Goal: Information Seeking & Learning: Learn about a topic

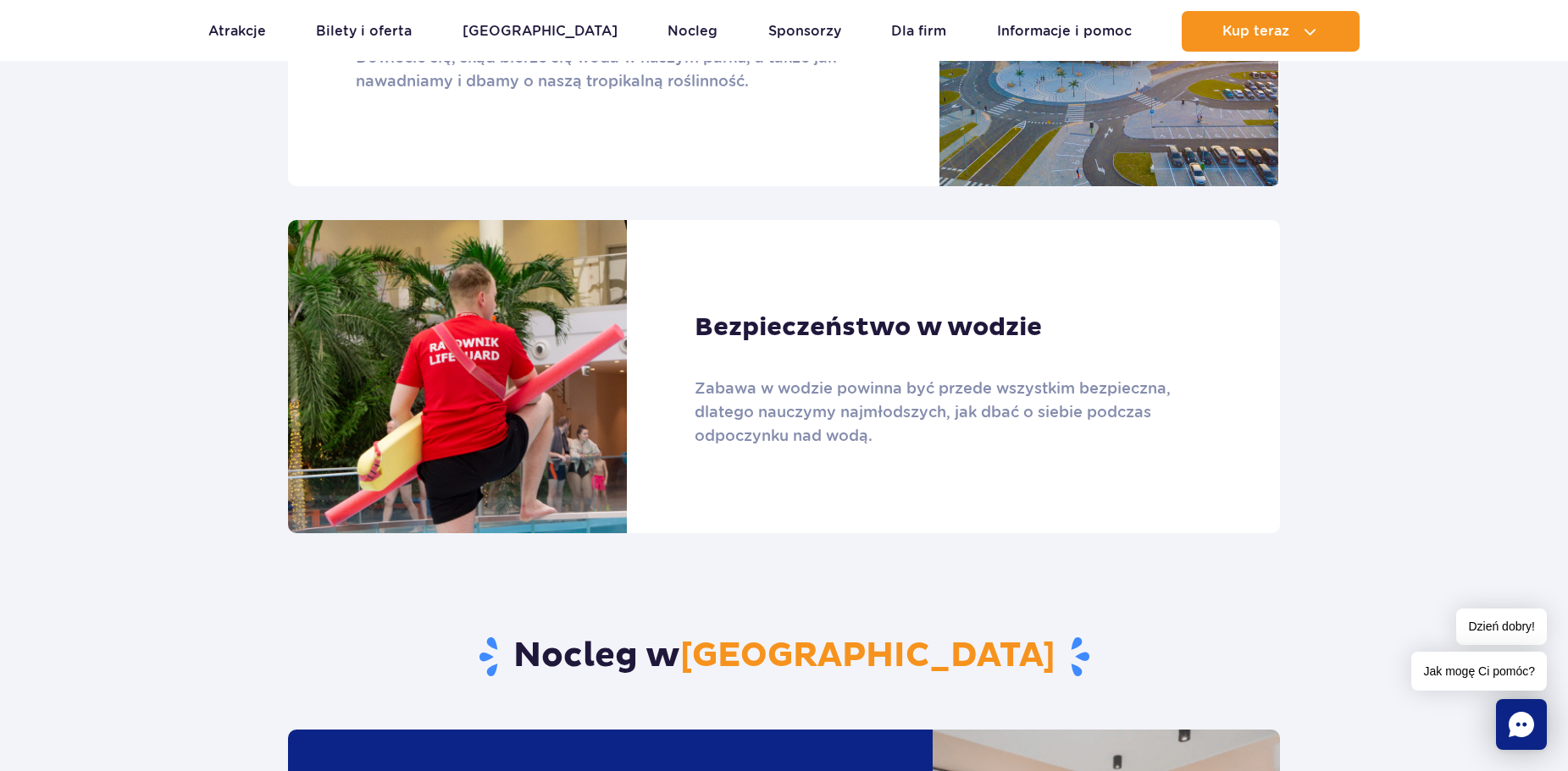
scroll to position [1185, 0]
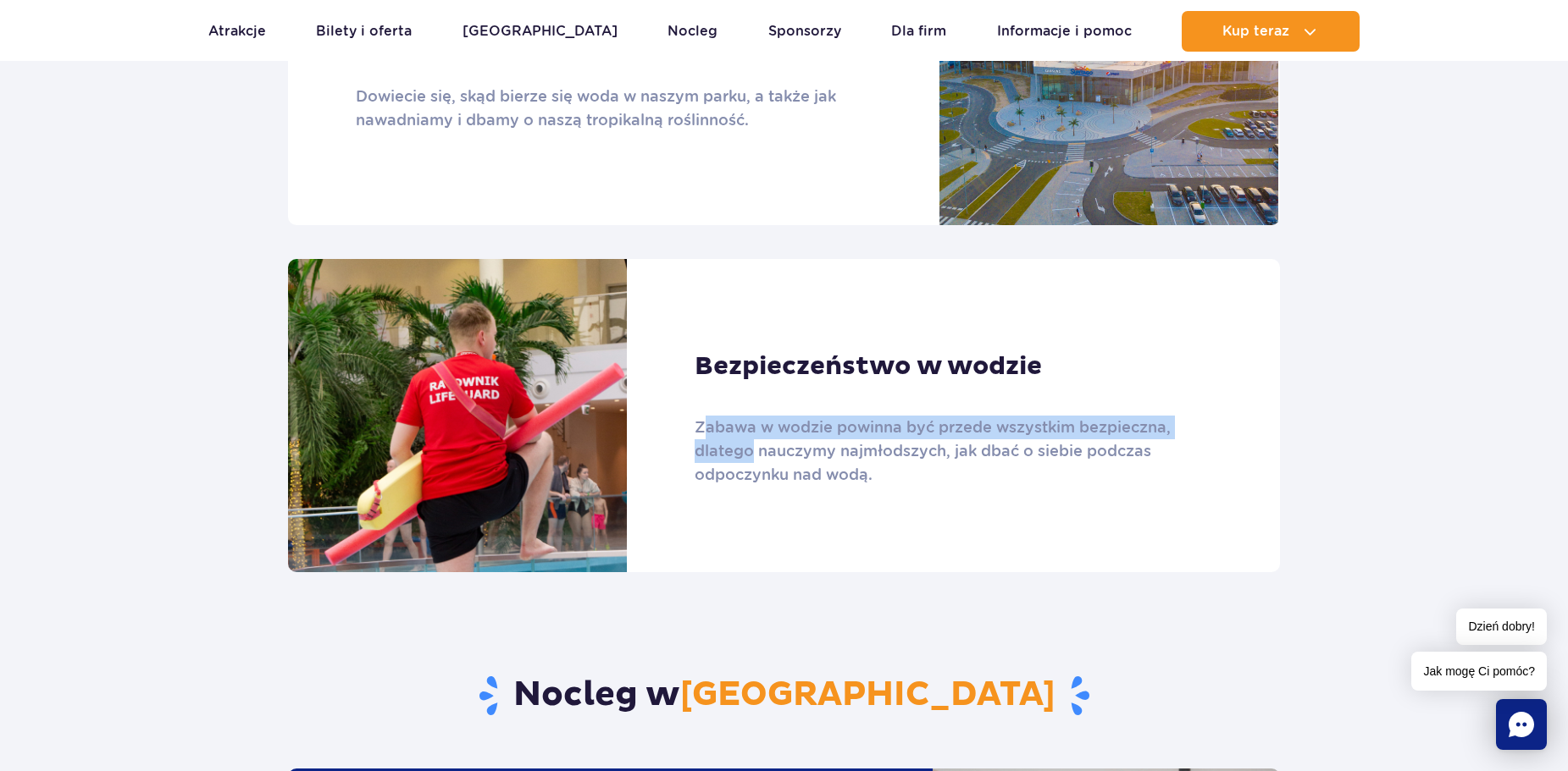
drag, startPoint x: 703, startPoint y: 382, endPoint x: 752, endPoint y: 399, distance: 51.9
click at [752, 416] on p "Zabawa w wodzie powinna być przede wszystkim bezpieczna, dlatego nauczymy najmł…" at bounding box center [939, 451] width 490 height 71
click at [863, 476] on div "Bezpieczeństwo w wodzie Zabawa w wodzie powinna być przede wszystkim bezpieczna…" at bounding box center [952, 415] width 651 height 313
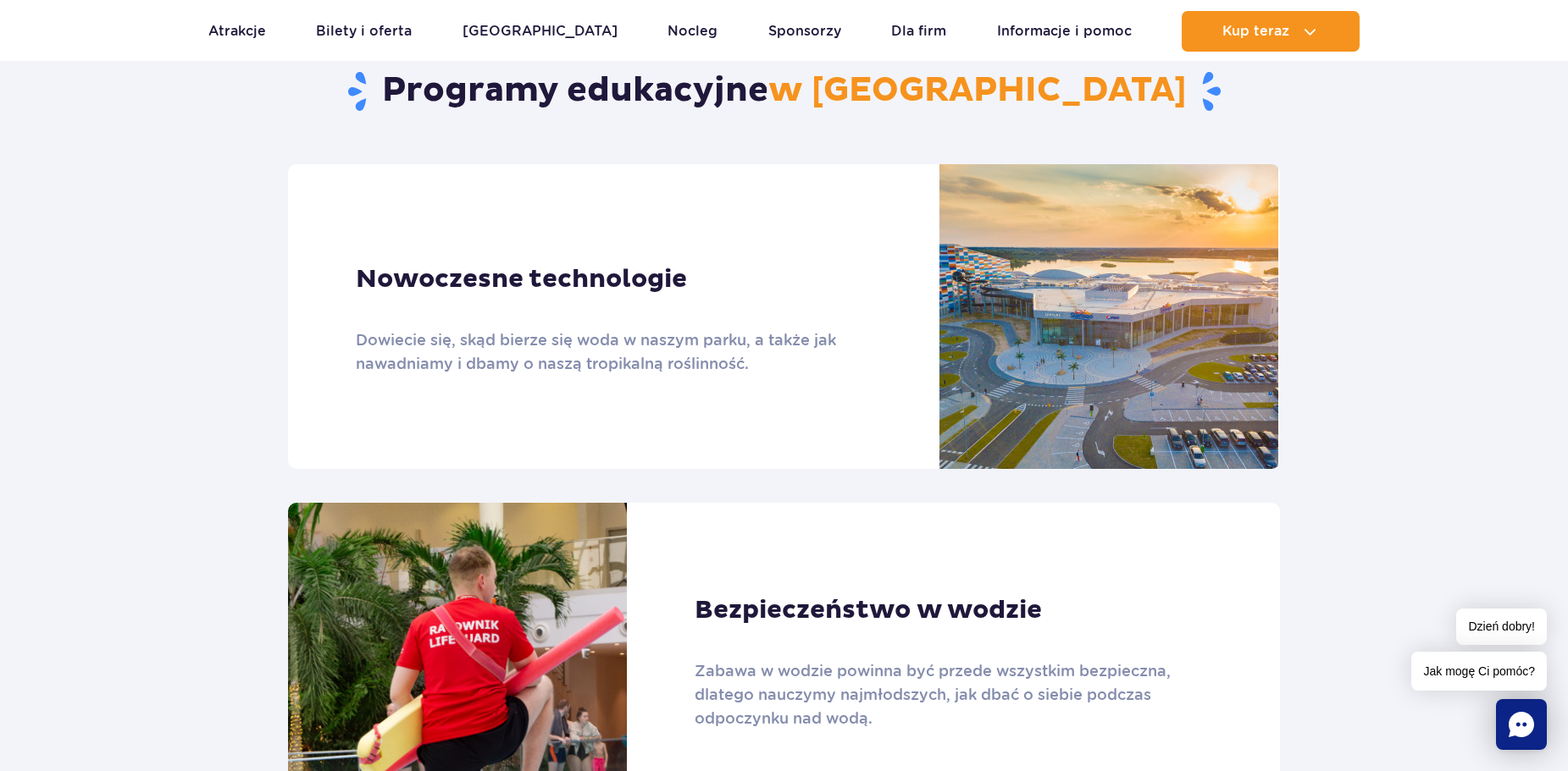
scroll to position [932, 0]
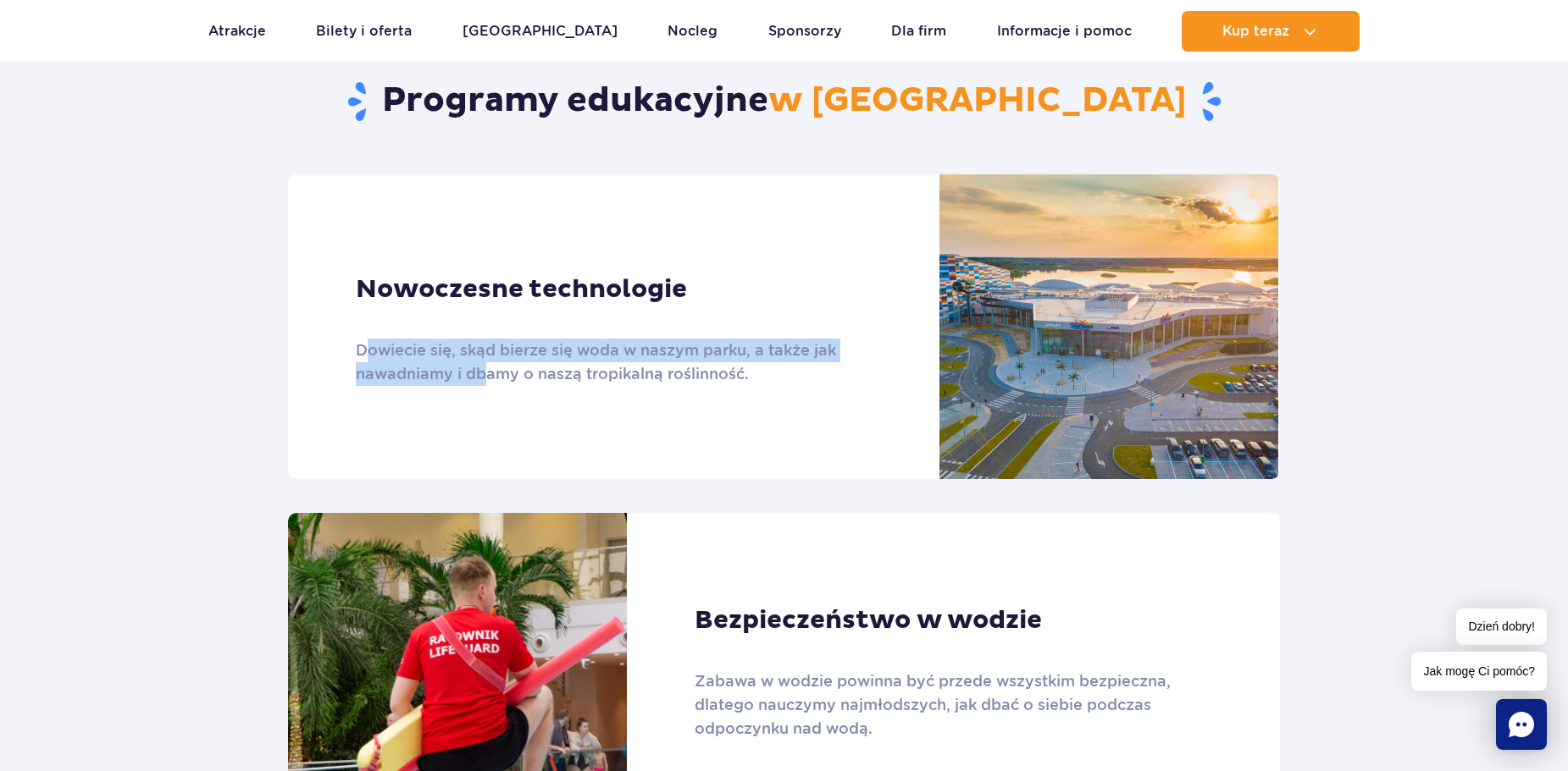
drag, startPoint x: 362, startPoint y: 307, endPoint x: 484, endPoint y: 341, distance: 126.6
click at [484, 341] on p "Dowiecie się, skąd bierze się woda w naszym parku, a także jak nawadniamy i dba…" at bounding box center [601, 362] width 490 height 48
click at [467, 386] on div "Nowoczesne technologie Dowiecie się, skąd bierze się woda w naszym parku, a tak…" at bounding box center [613, 327] width 651 height 305
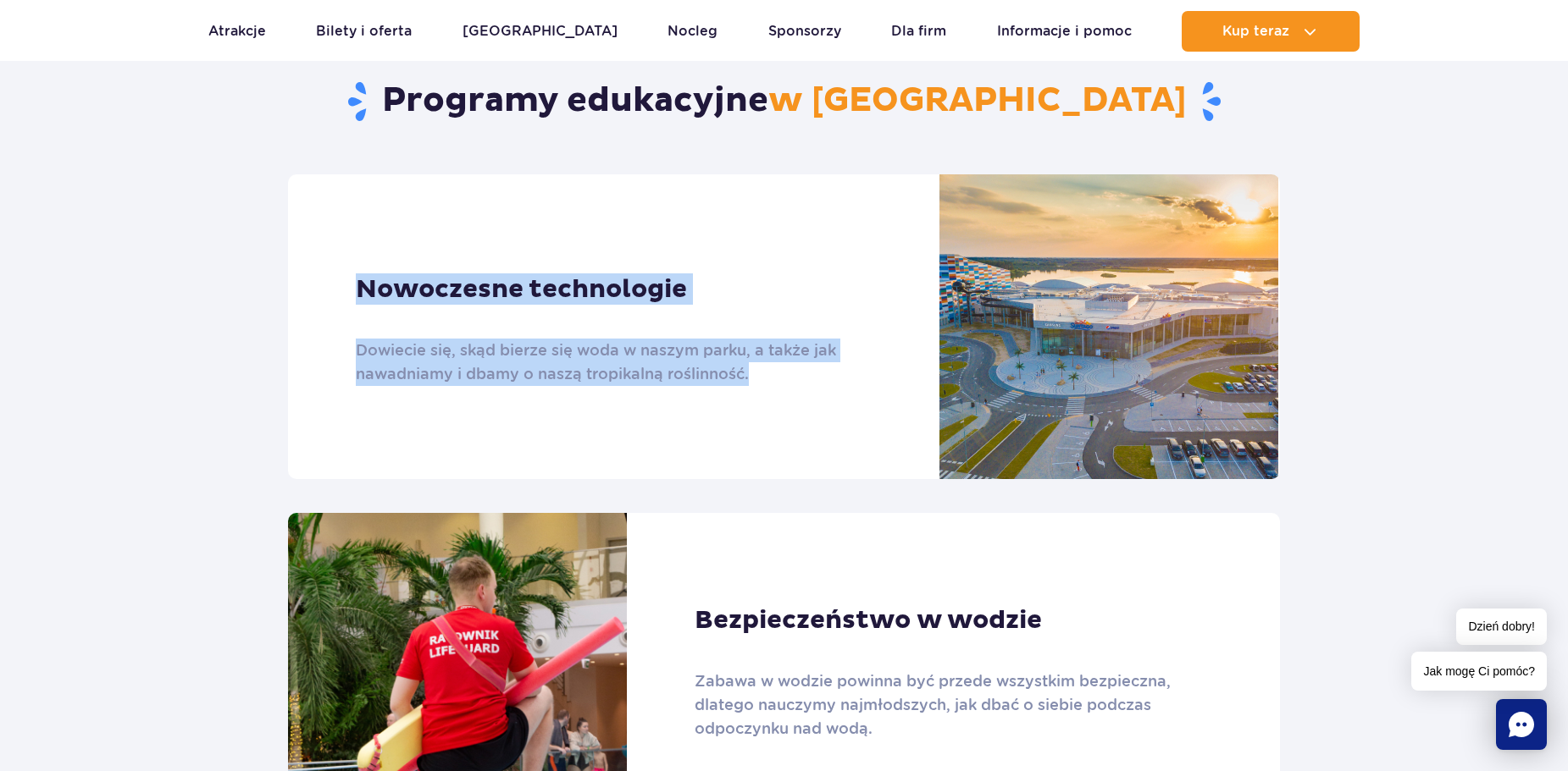
drag, startPoint x: 358, startPoint y: 246, endPoint x: 764, endPoint y: 351, distance: 419.4
click at [764, 351] on div "Nowoczesne technologie Dowiecie się, skąd bierze się woda w naszym parku, a tak…" at bounding box center [613, 327] width 651 height 305
click at [784, 433] on div "Nowoczesne technologie Dowiecie się, skąd bierze się woda w naszym parku, a tak…" at bounding box center [613, 327] width 651 height 305
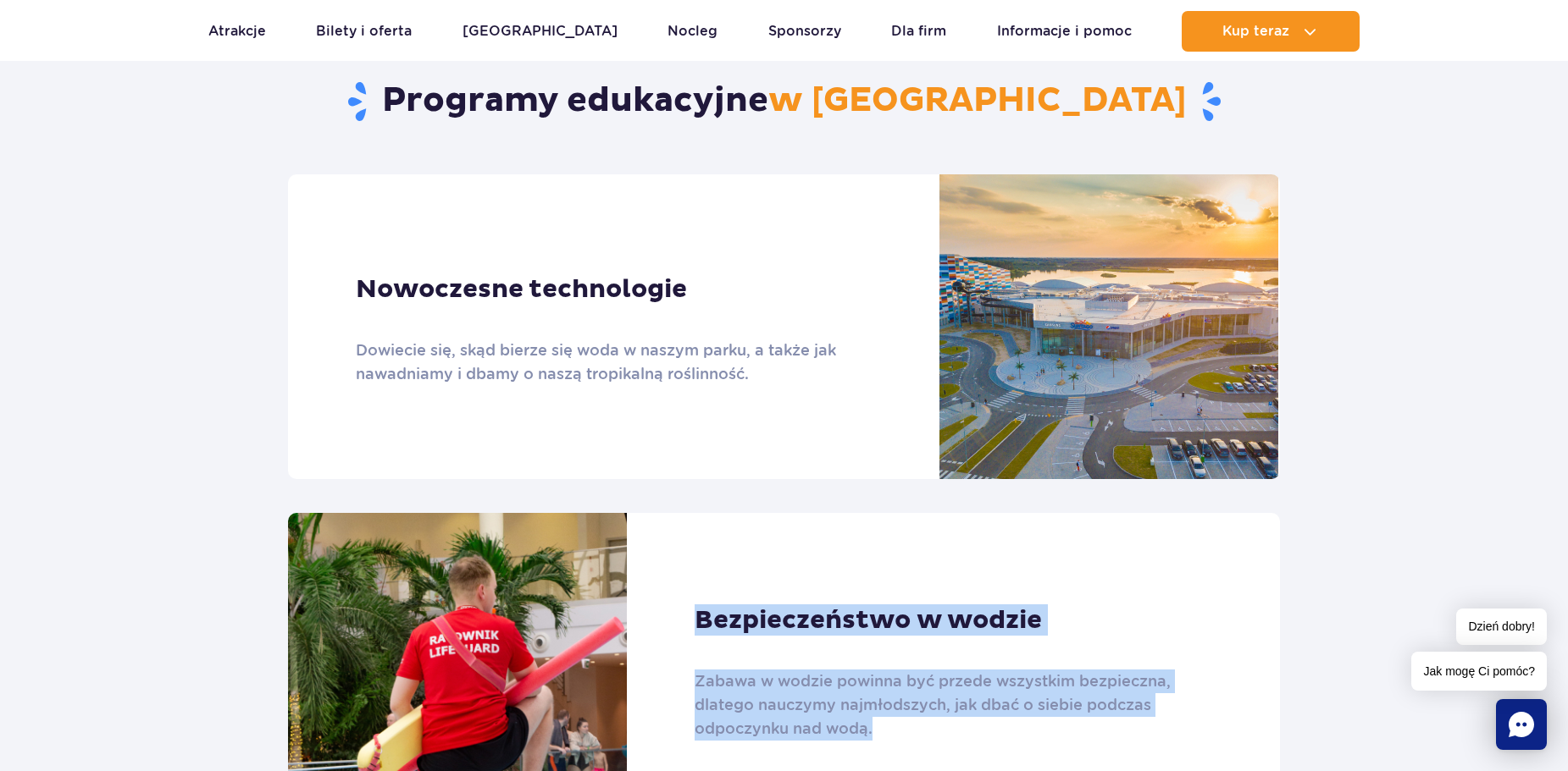
drag, startPoint x: 688, startPoint y: 576, endPoint x: 892, endPoint y: 704, distance: 240.8
click at [892, 704] on div "Bezpieczeństwo w wodzie Zabawa w wodzie powinna być przede wszystkim bezpieczna…" at bounding box center [952, 669] width 651 height 313
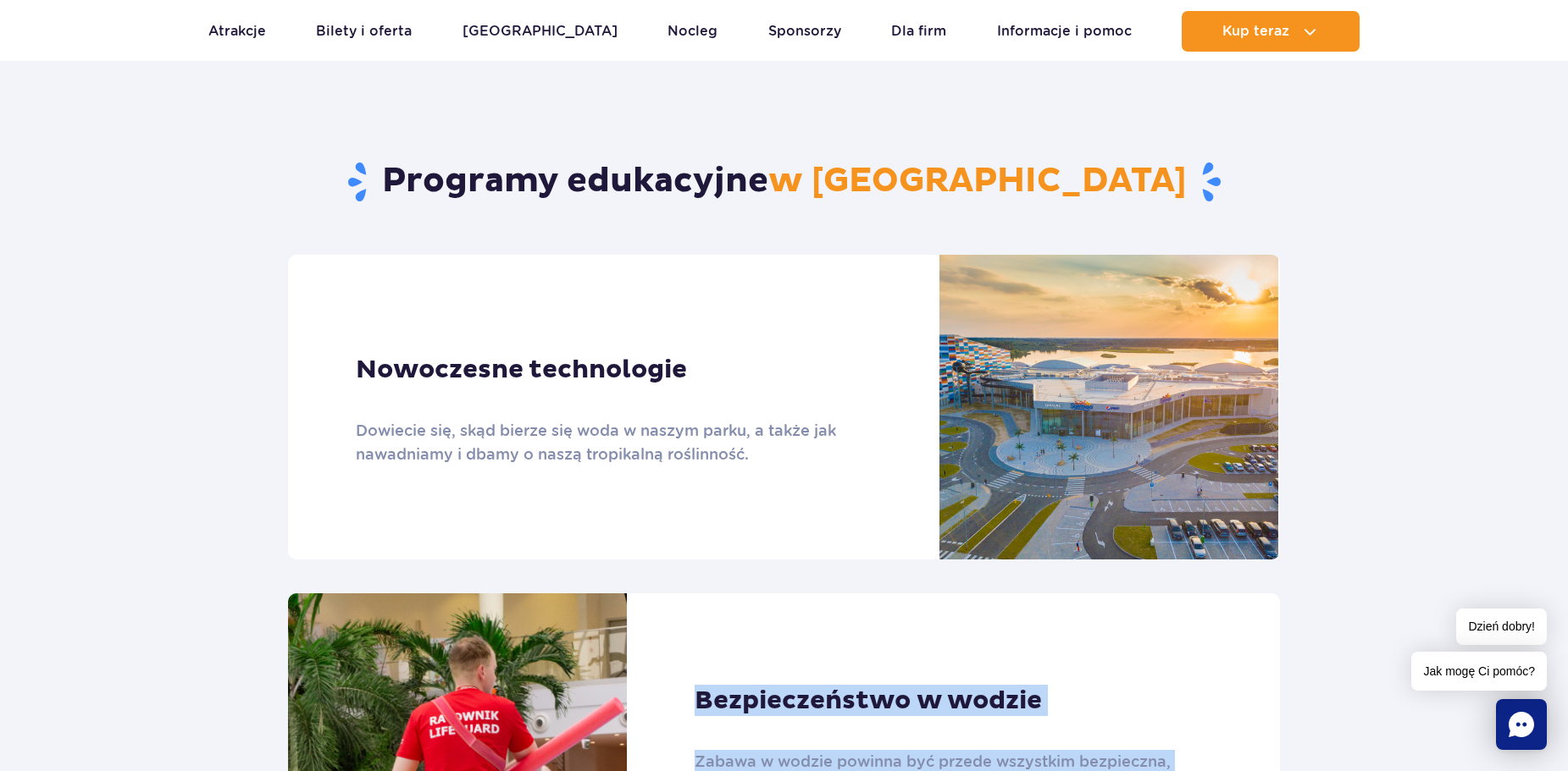
scroll to position [593, 0]
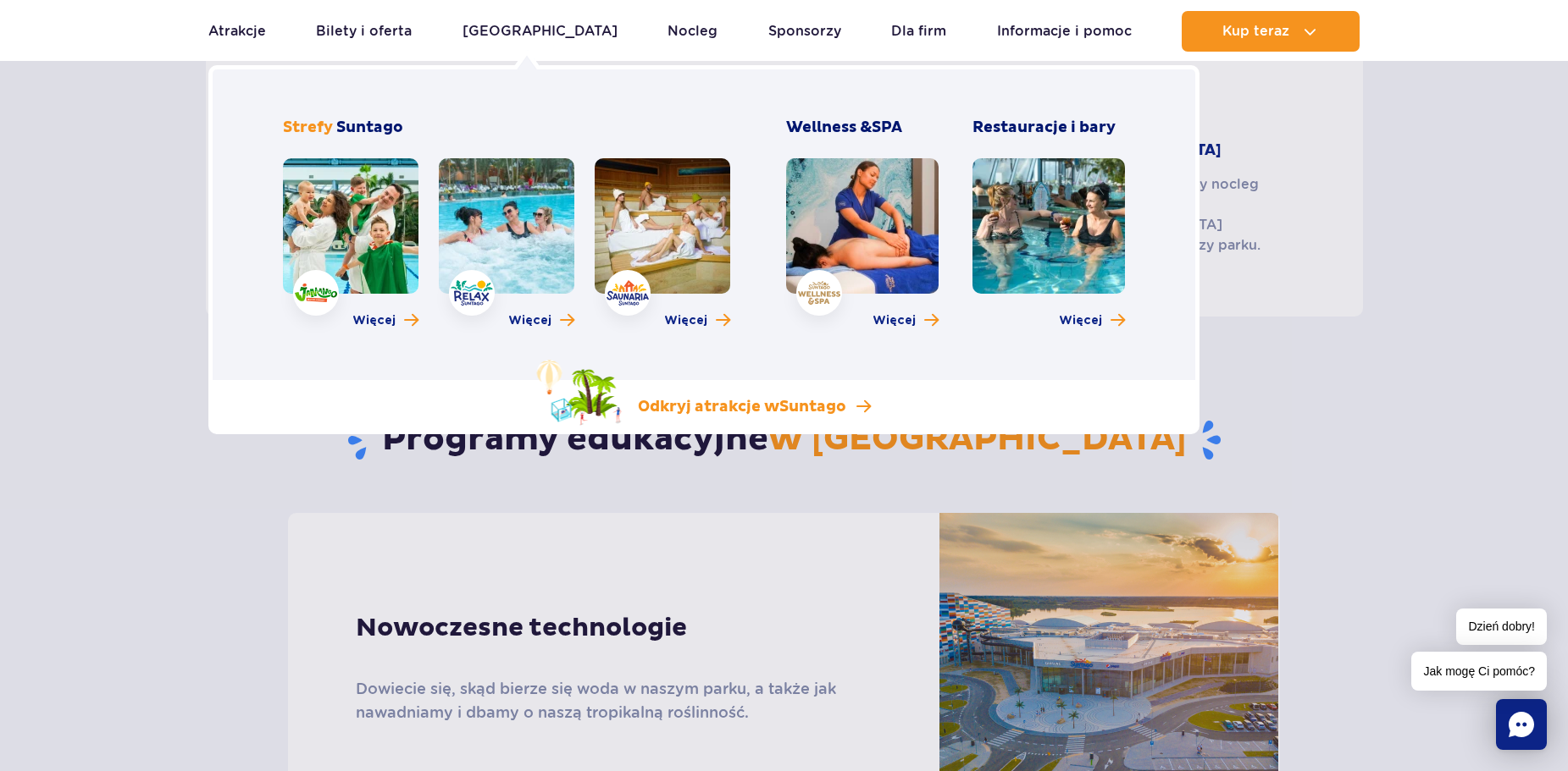
click at [825, 410] on span "Suntago" at bounding box center [813, 407] width 67 height 20
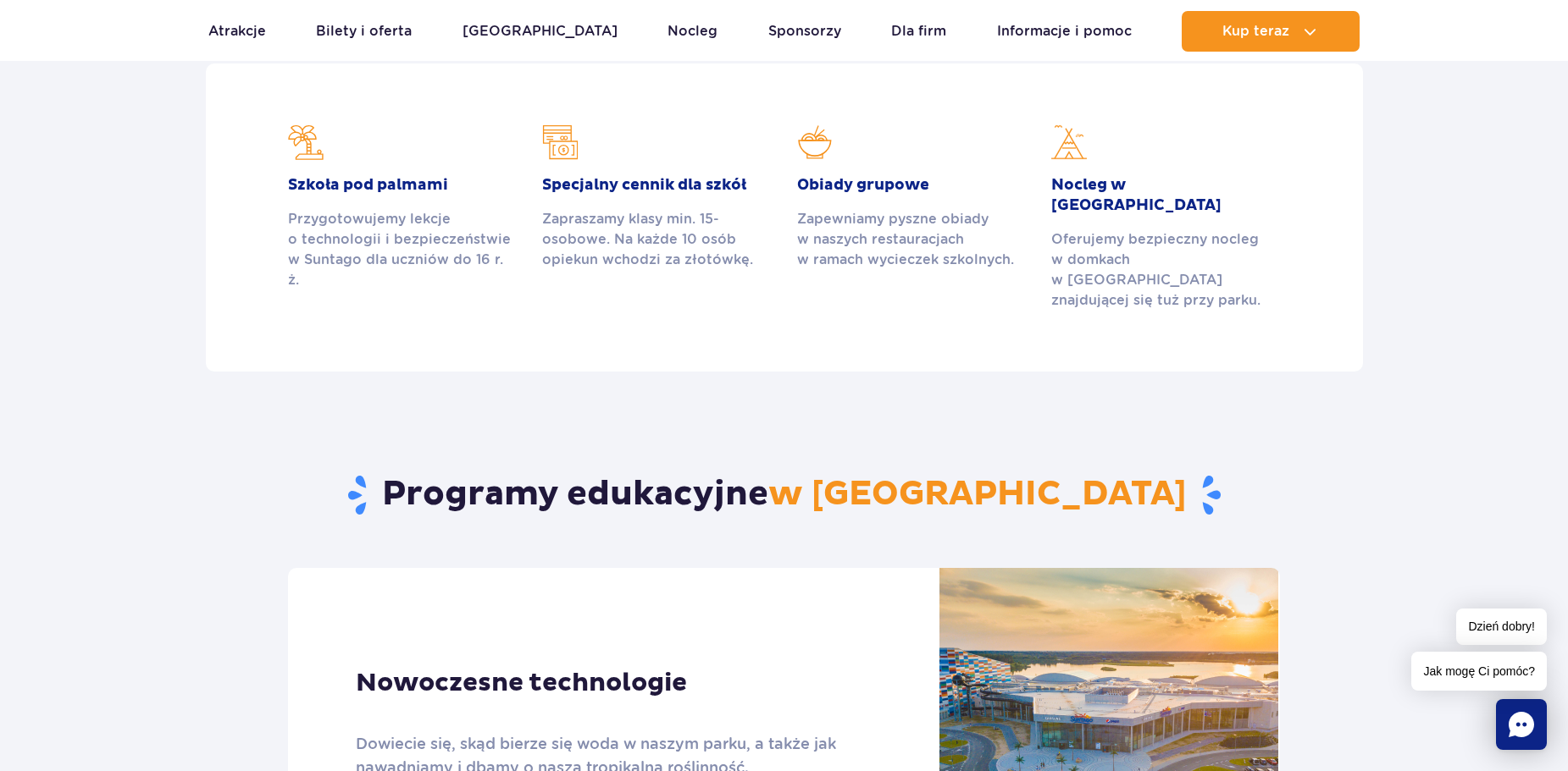
scroll to position [508, 0]
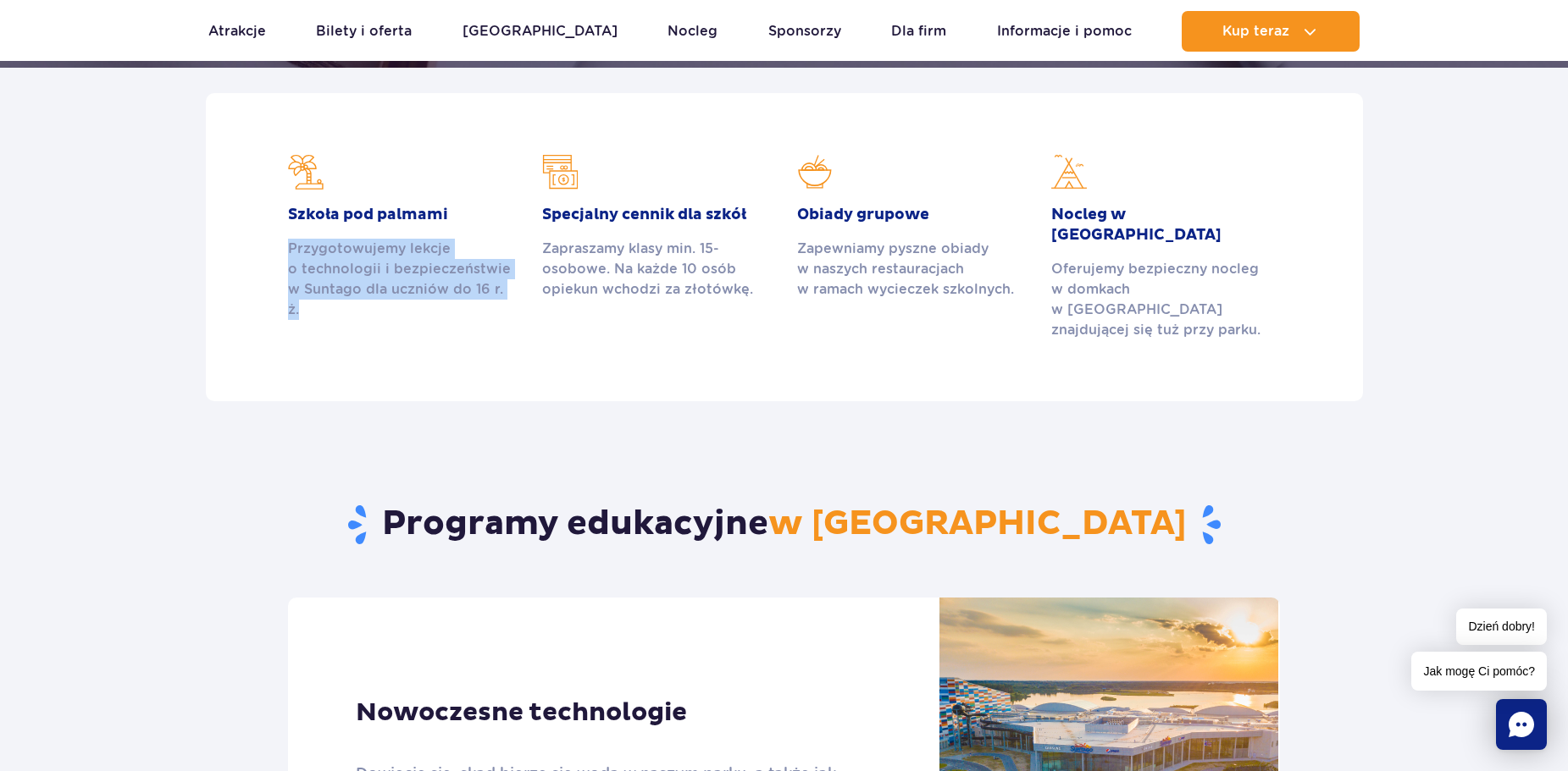
drag, startPoint x: 291, startPoint y: 243, endPoint x: 523, endPoint y: 289, distance: 236.5
click at [523, 289] on div "Szkoła pod palmami Przygotowujemy lekcje o technologii i bezpieczeństwie w Sunt…" at bounding box center [402, 247] width 254 height 186
copy div "Przygotowujemy lekcje o technologii i bezpieczeństwie w Suntago dla uczniów do …"
